Goal: Task Accomplishment & Management: Complete application form

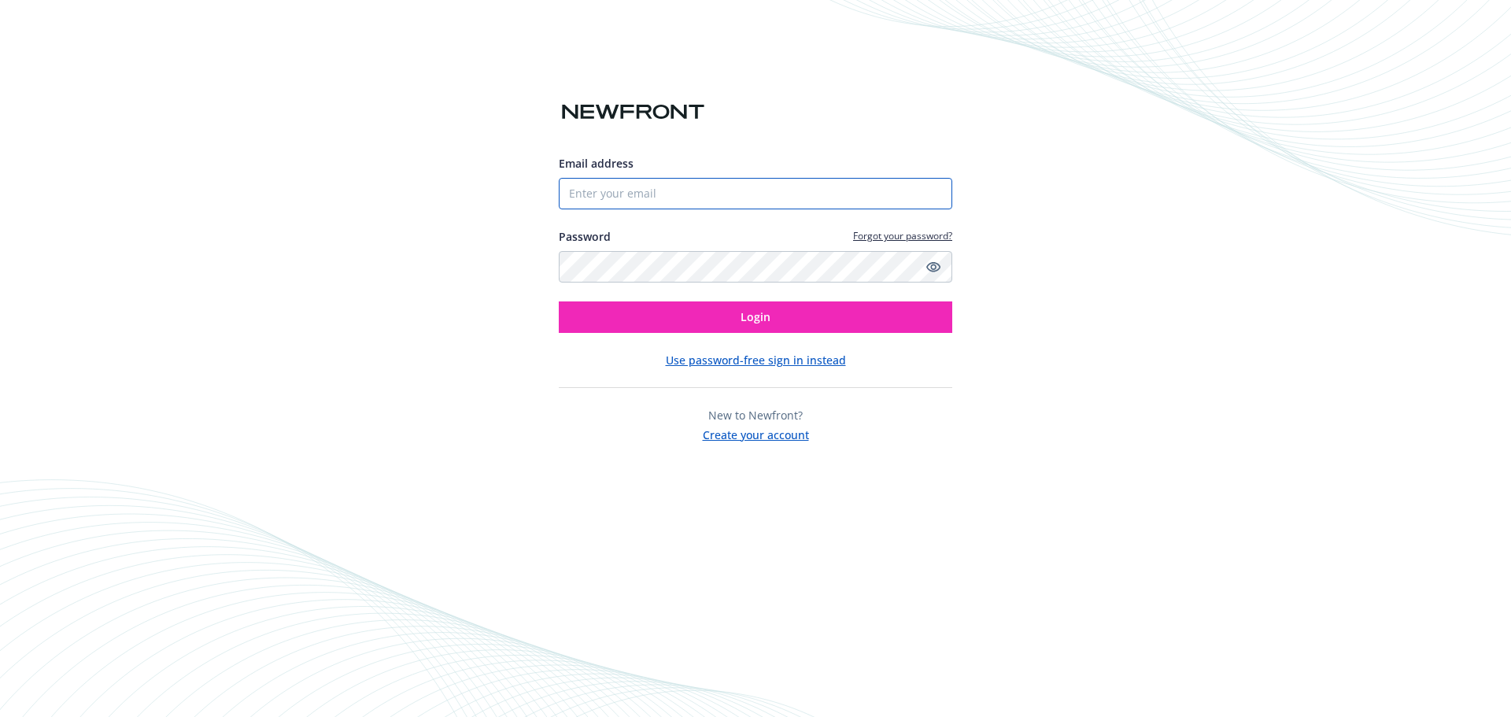
click at [720, 187] on input "Email address" at bounding box center [756, 193] width 394 height 31
click at [559, 414] on div "New to Newfront? Create your account" at bounding box center [756, 425] width 394 height 36
click at [771, 434] on button "Create your account" at bounding box center [756, 433] width 106 height 20
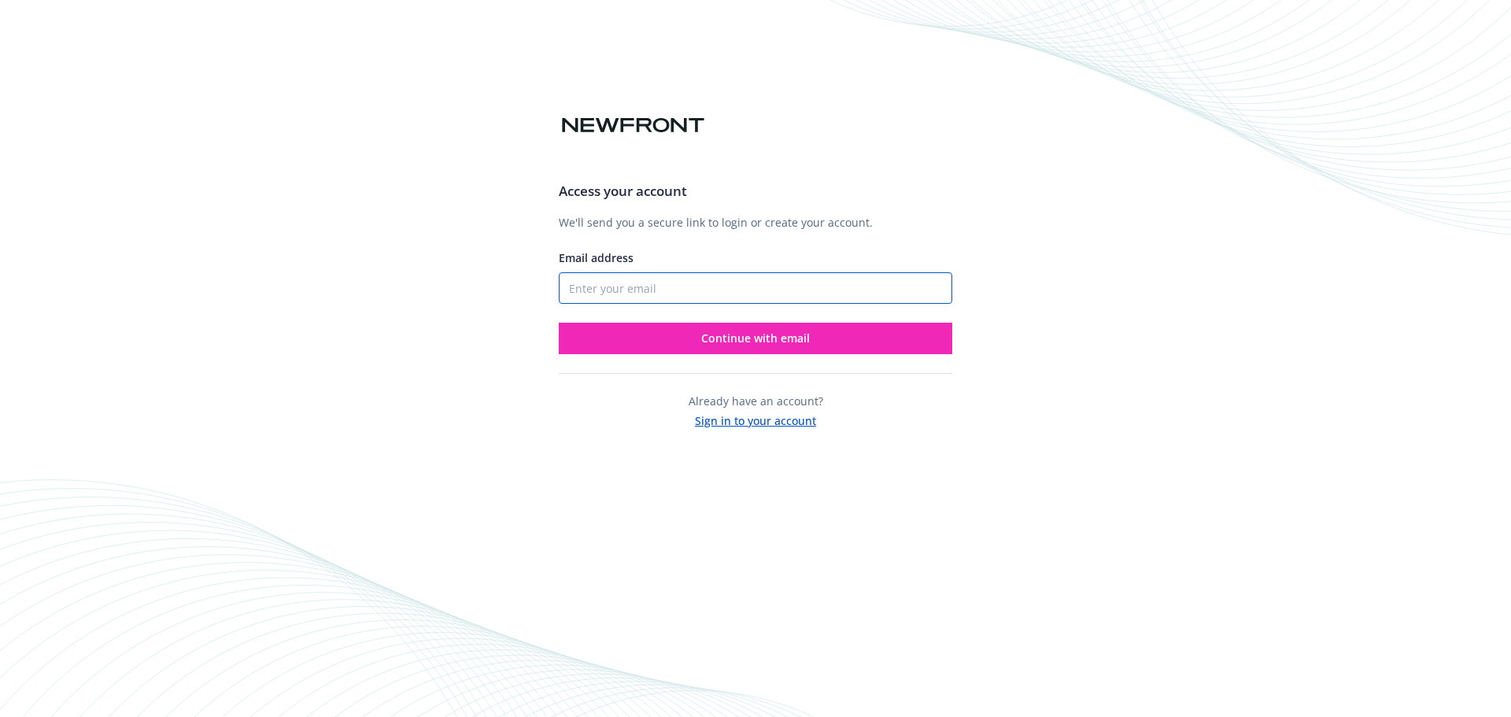
click at [692, 287] on input "Email address" at bounding box center [756, 287] width 394 height 31
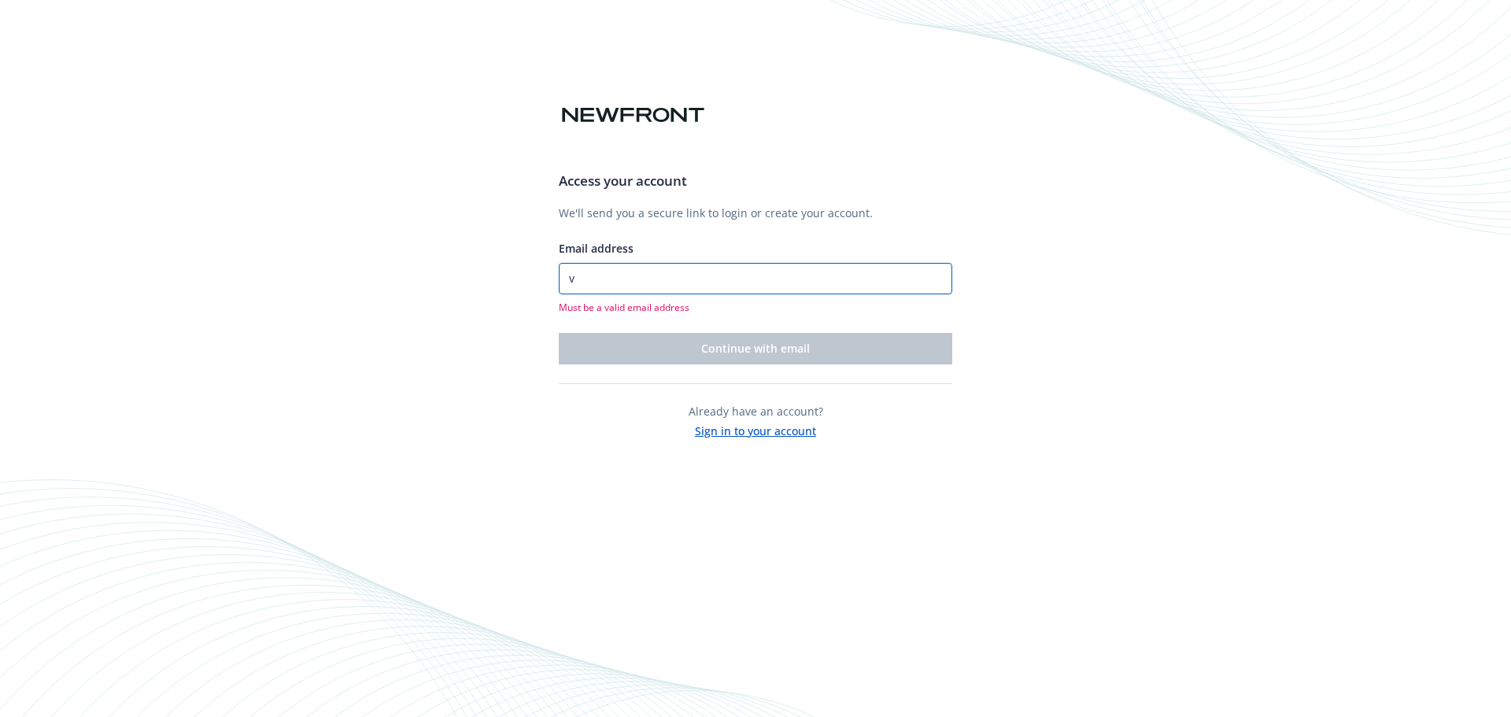
type input "v"
click at [384, 200] on div "Access your account We'll send you a secure link to login or create your accoun…" at bounding box center [755, 358] width 1511 height 717
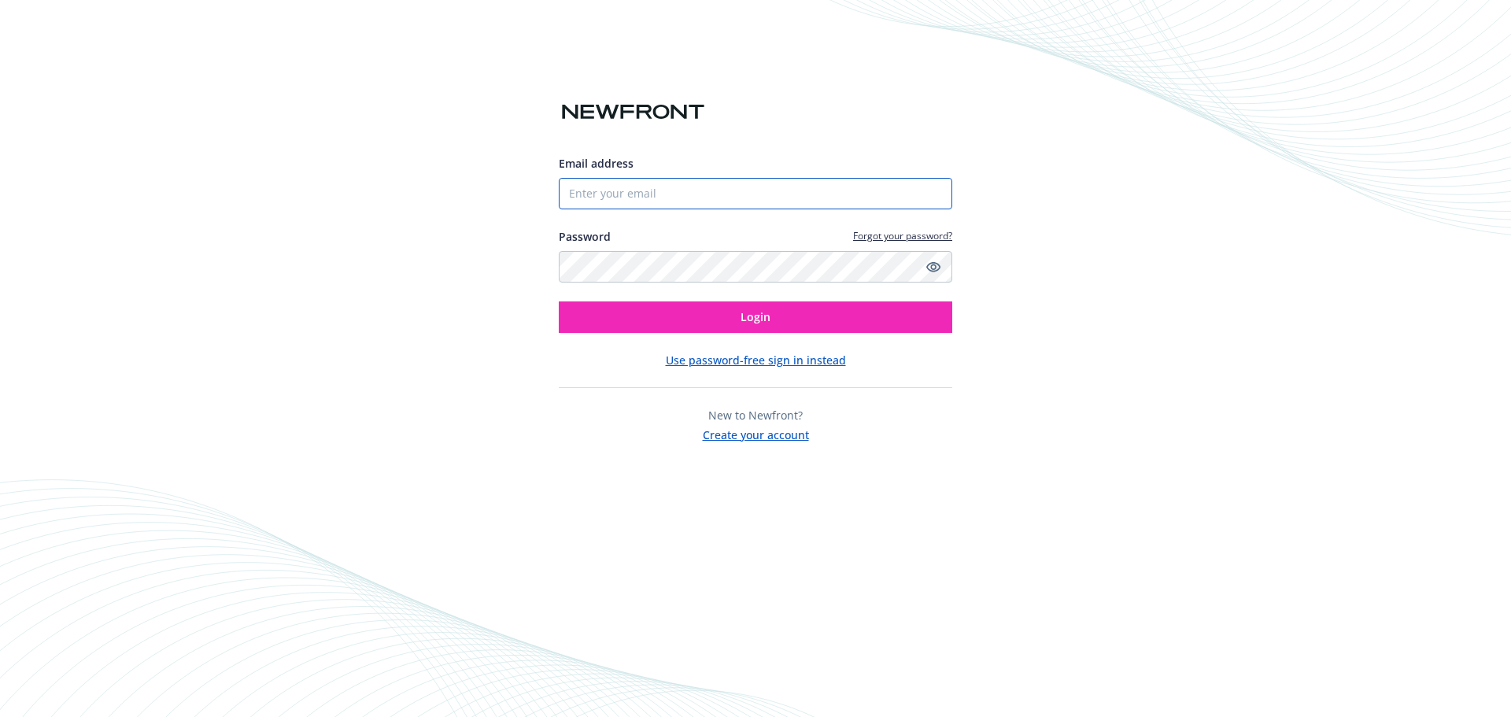
paste input "[EMAIL_ADDRESS][DOMAIN_NAME]"
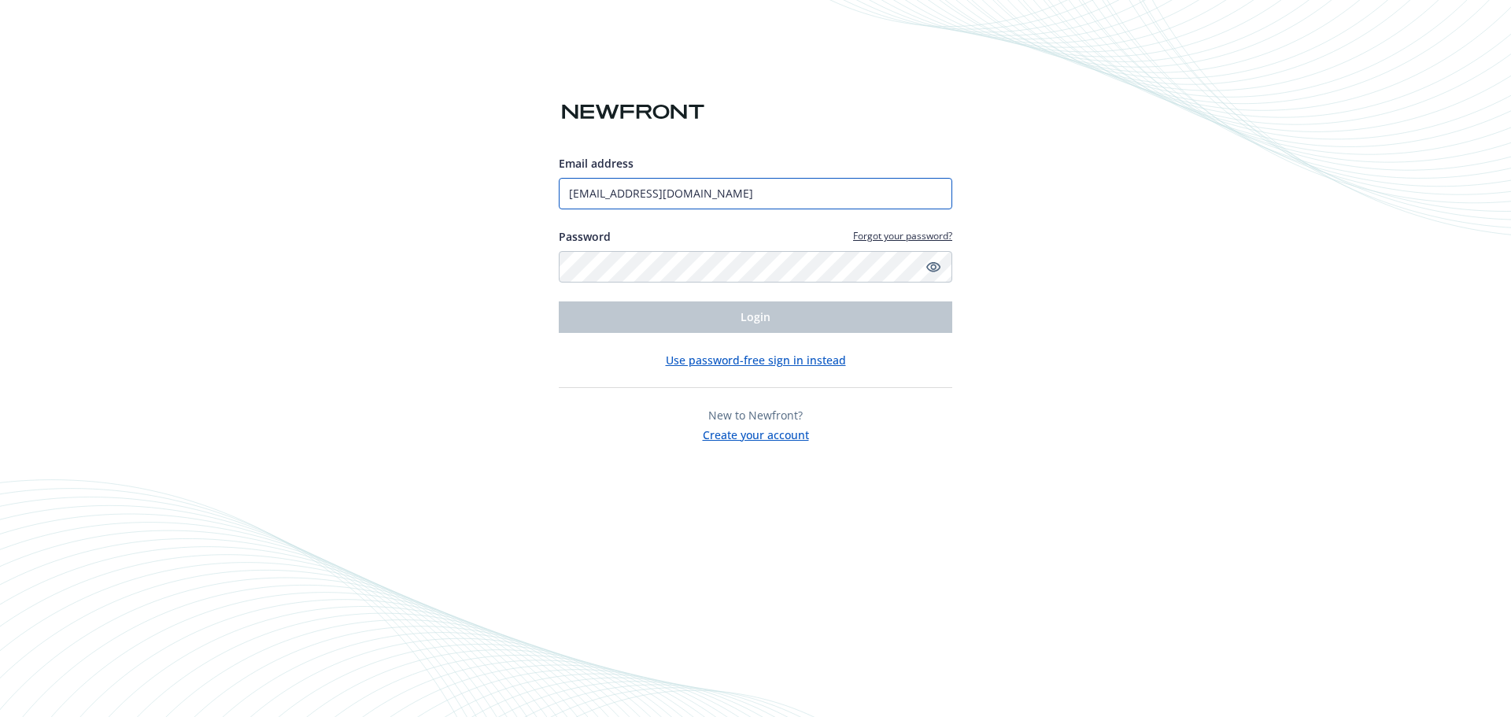
type input "[EMAIL_ADDRESS][DOMAIN_NAME]"
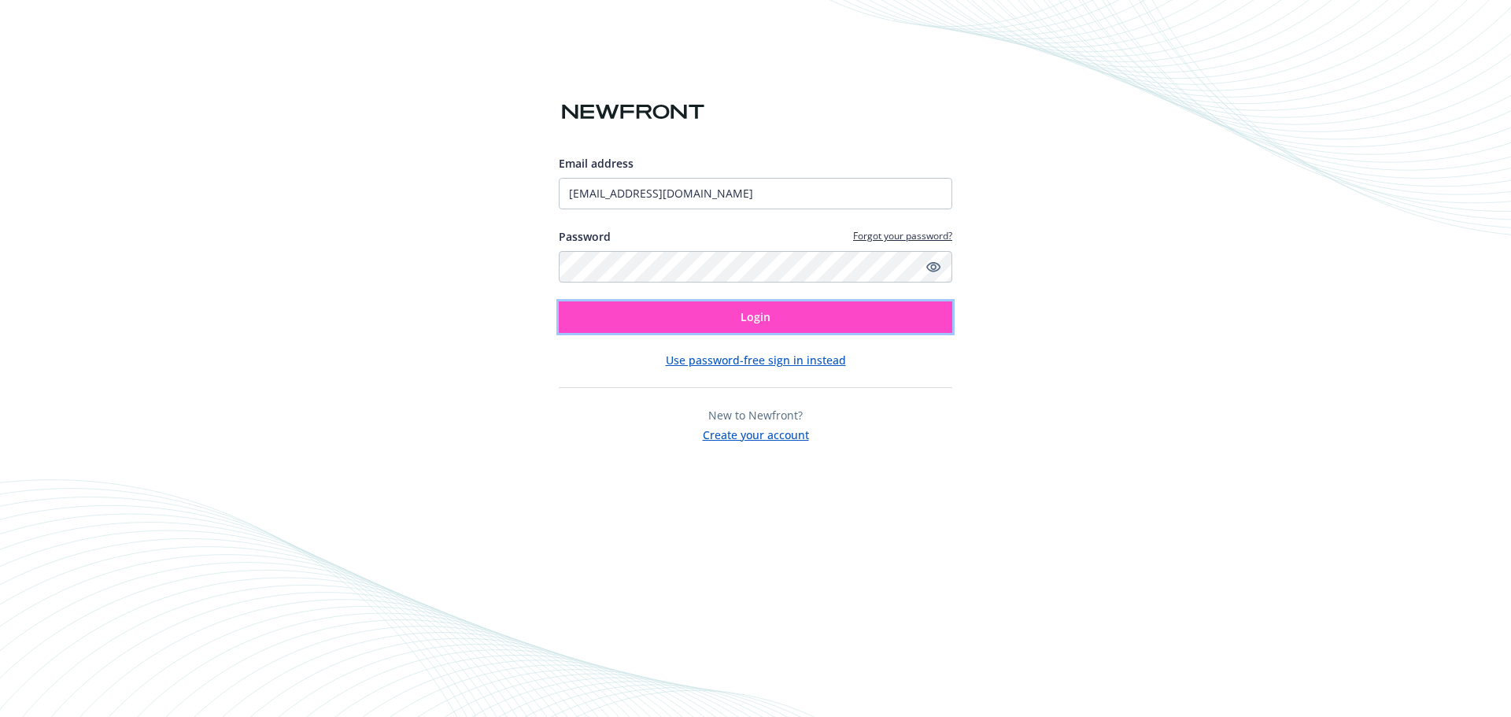
click at [850, 309] on button "Login" at bounding box center [756, 316] width 394 height 31
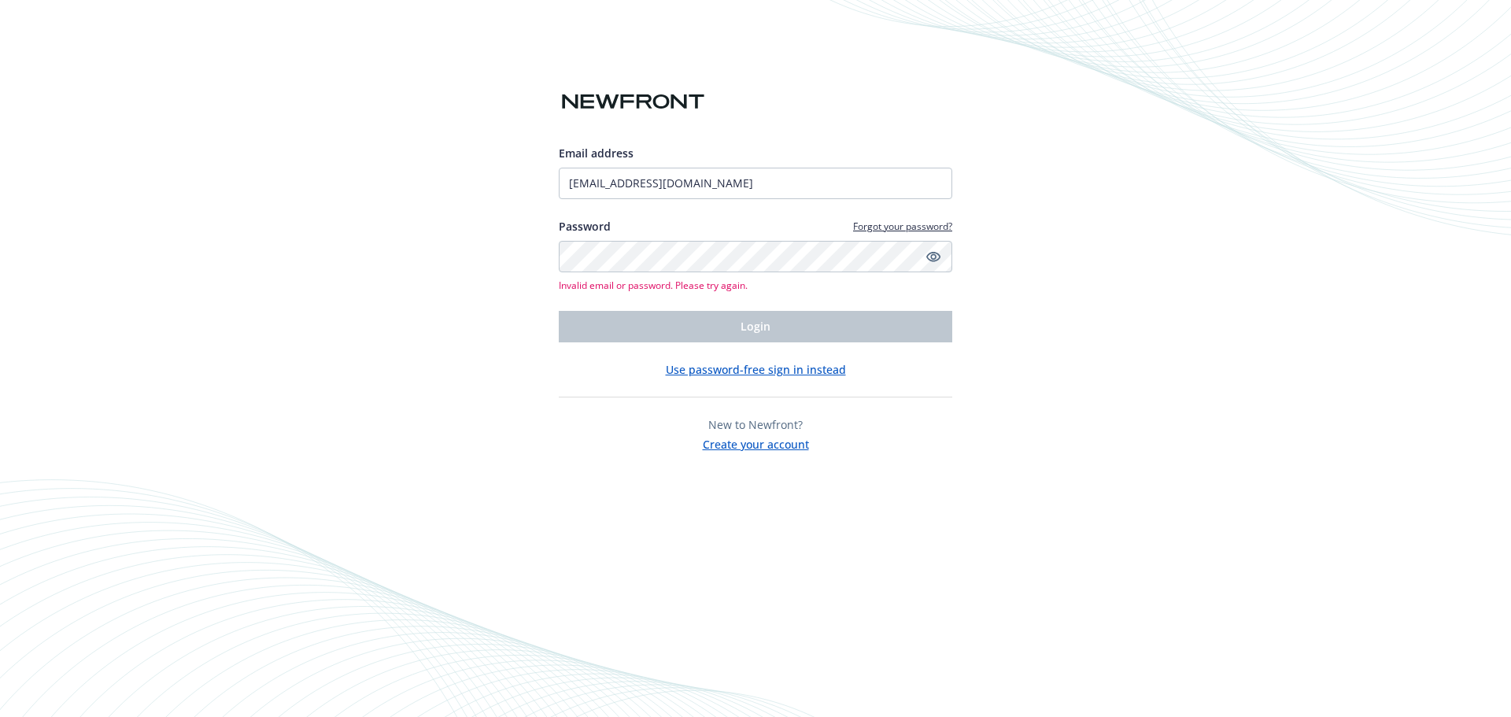
click at [789, 446] on button "Create your account" at bounding box center [756, 443] width 106 height 20
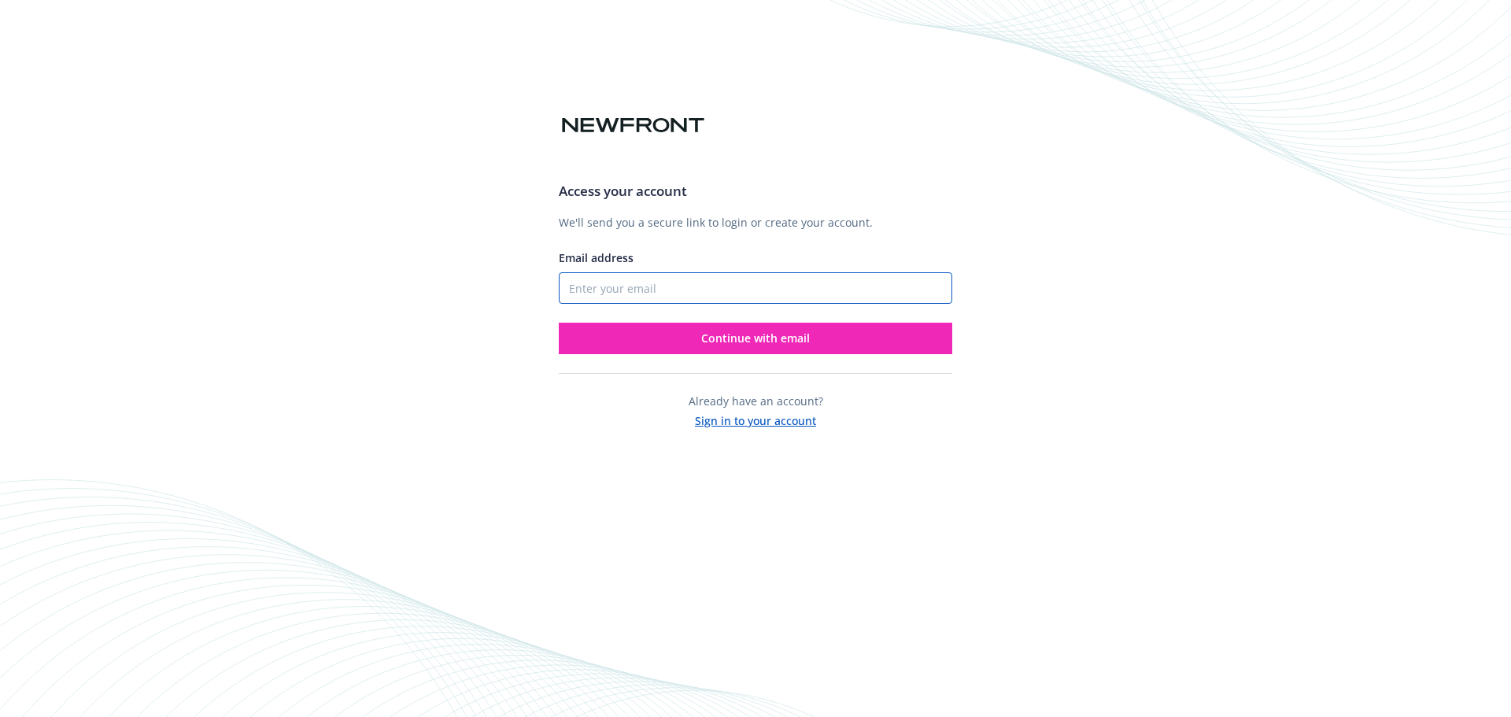
click at [750, 299] on input "Email address" at bounding box center [756, 287] width 394 height 31
paste input "[EMAIL_ADDRESS][DOMAIN_NAME]"
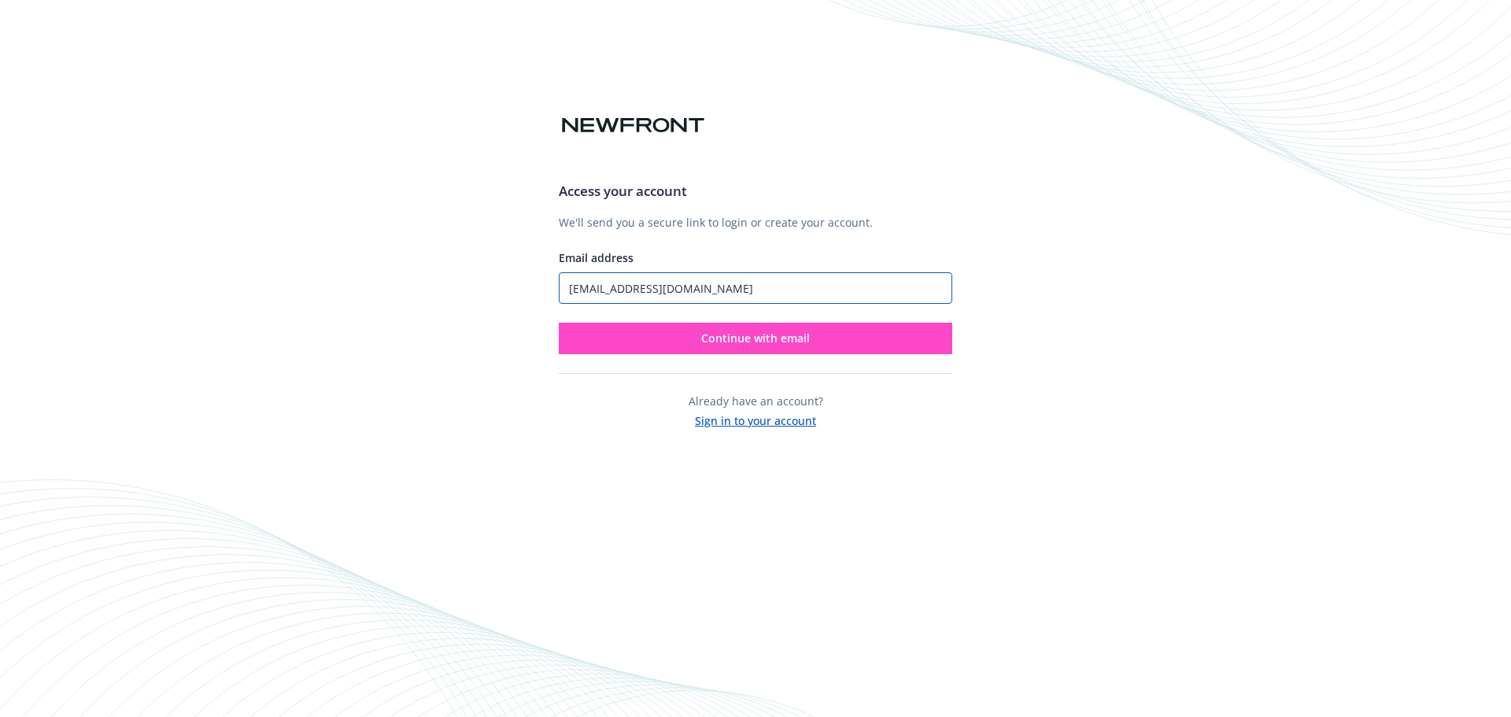
type input "[EMAIL_ADDRESS][DOMAIN_NAME]"
click at [814, 350] on button "Continue with email" at bounding box center [756, 338] width 394 height 31
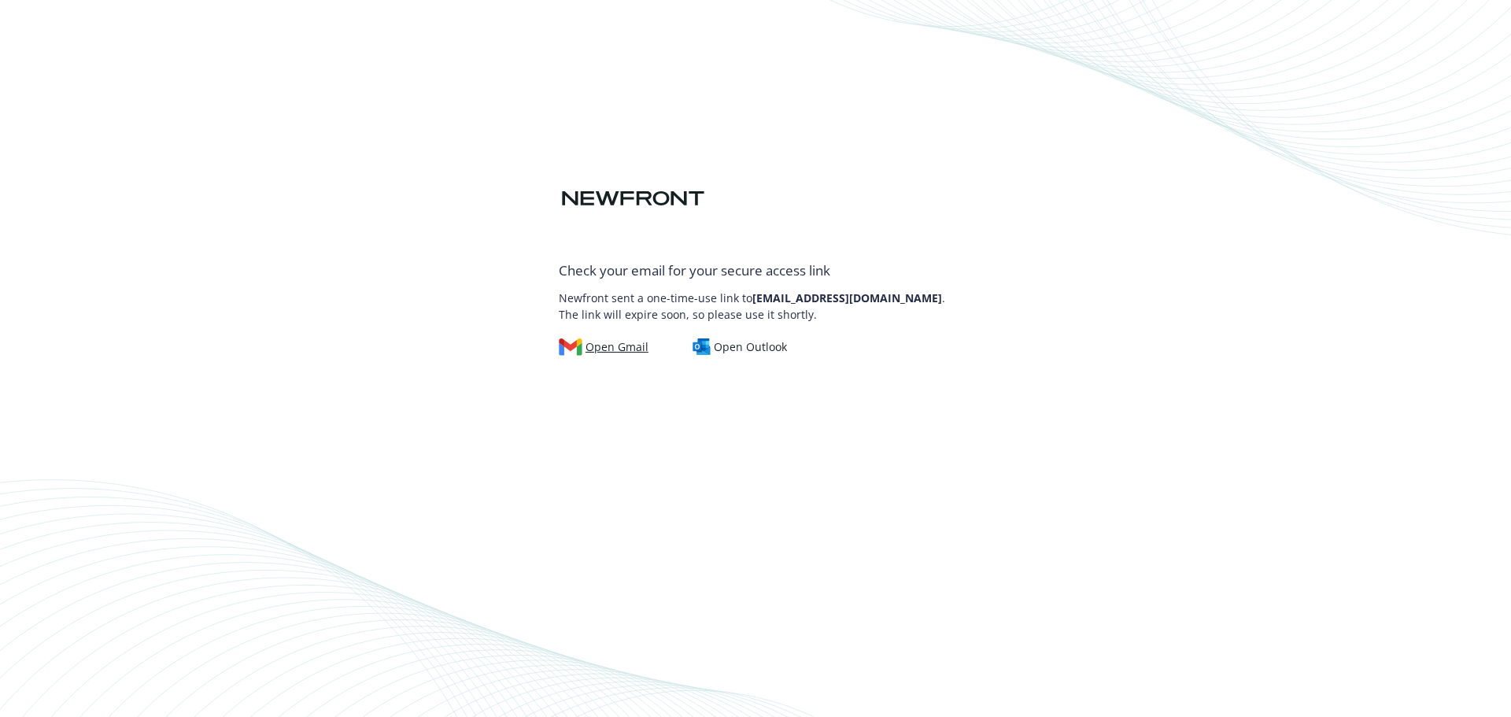
click at [644, 342] on div "Open Gmail" at bounding box center [604, 346] width 90 height 17
